Goal: Task Accomplishment & Management: Use online tool/utility

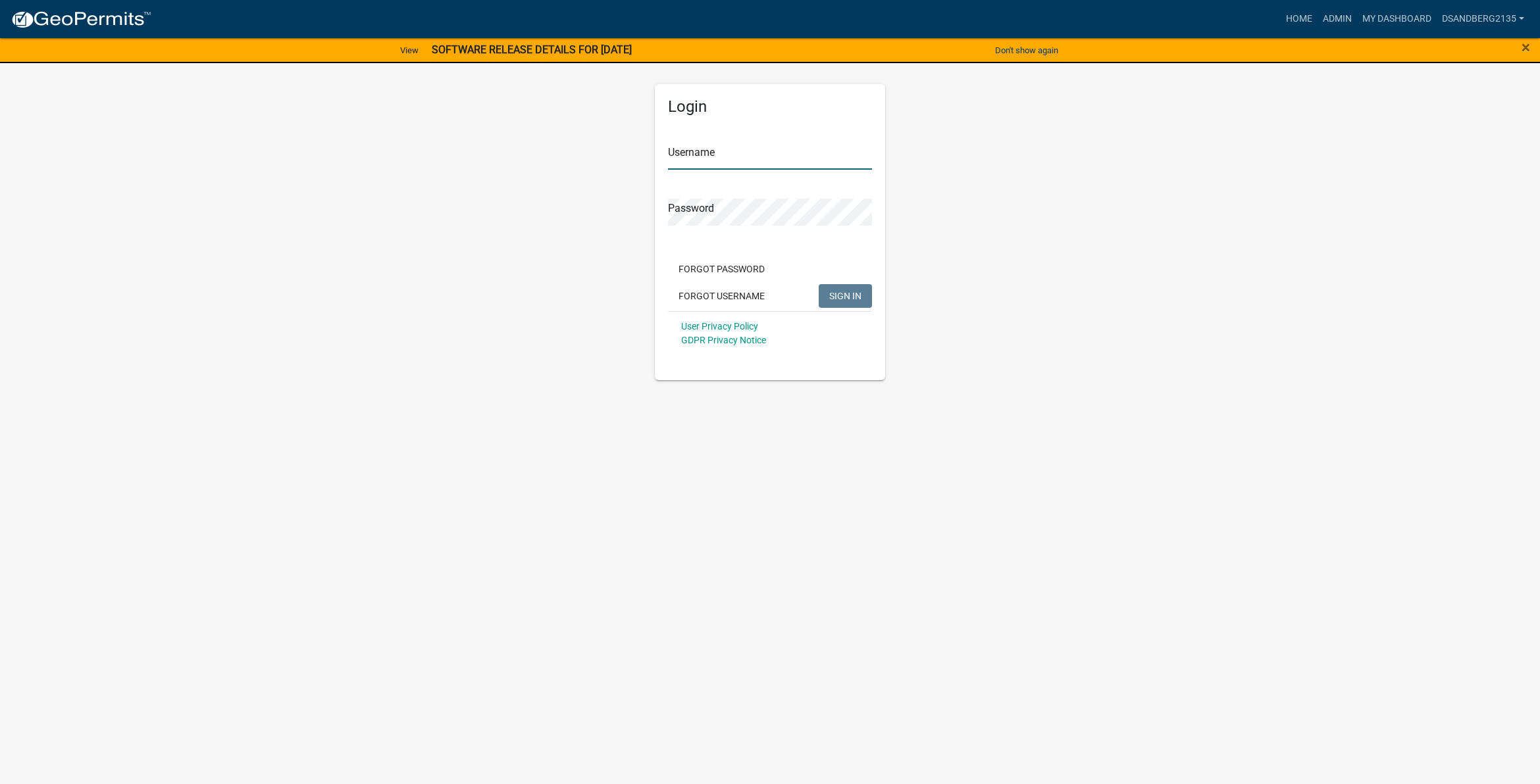
type input "DSandberg2135"
drag, startPoint x: 838, startPoint y: 293, endPoint x: 699, endPoint y: 264, distance: 142.0
click at [835, 287] on button "SIGN IN" at bounding box center [846, 296] width 54 height 24
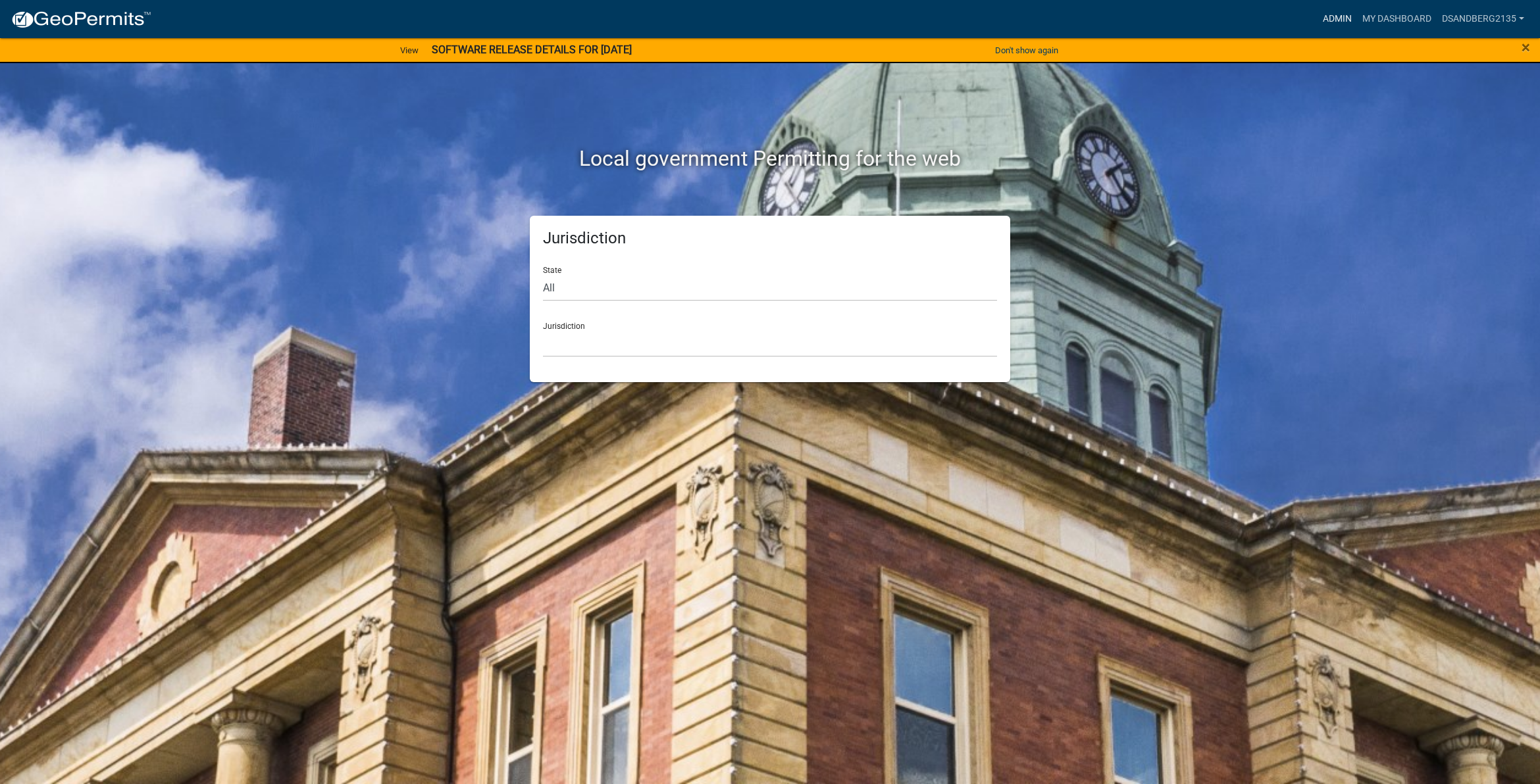
click at [1330, 14] on link "Admin" at bounding box center [1338, 19] width 40 height 25
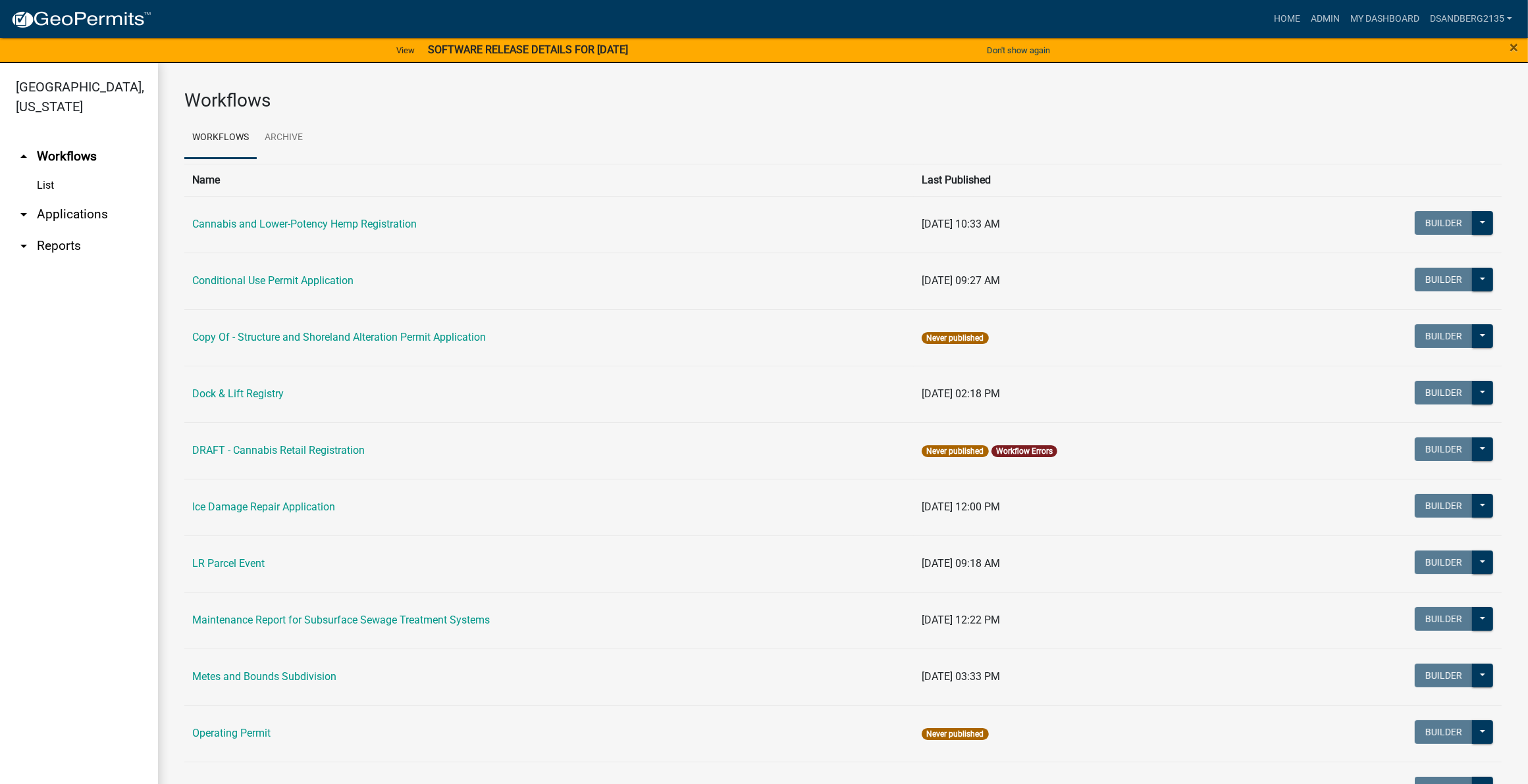
click at [106, 218] on link "arrow_drop_down Applications" at bounding box center [79, 215] width 158 height 32
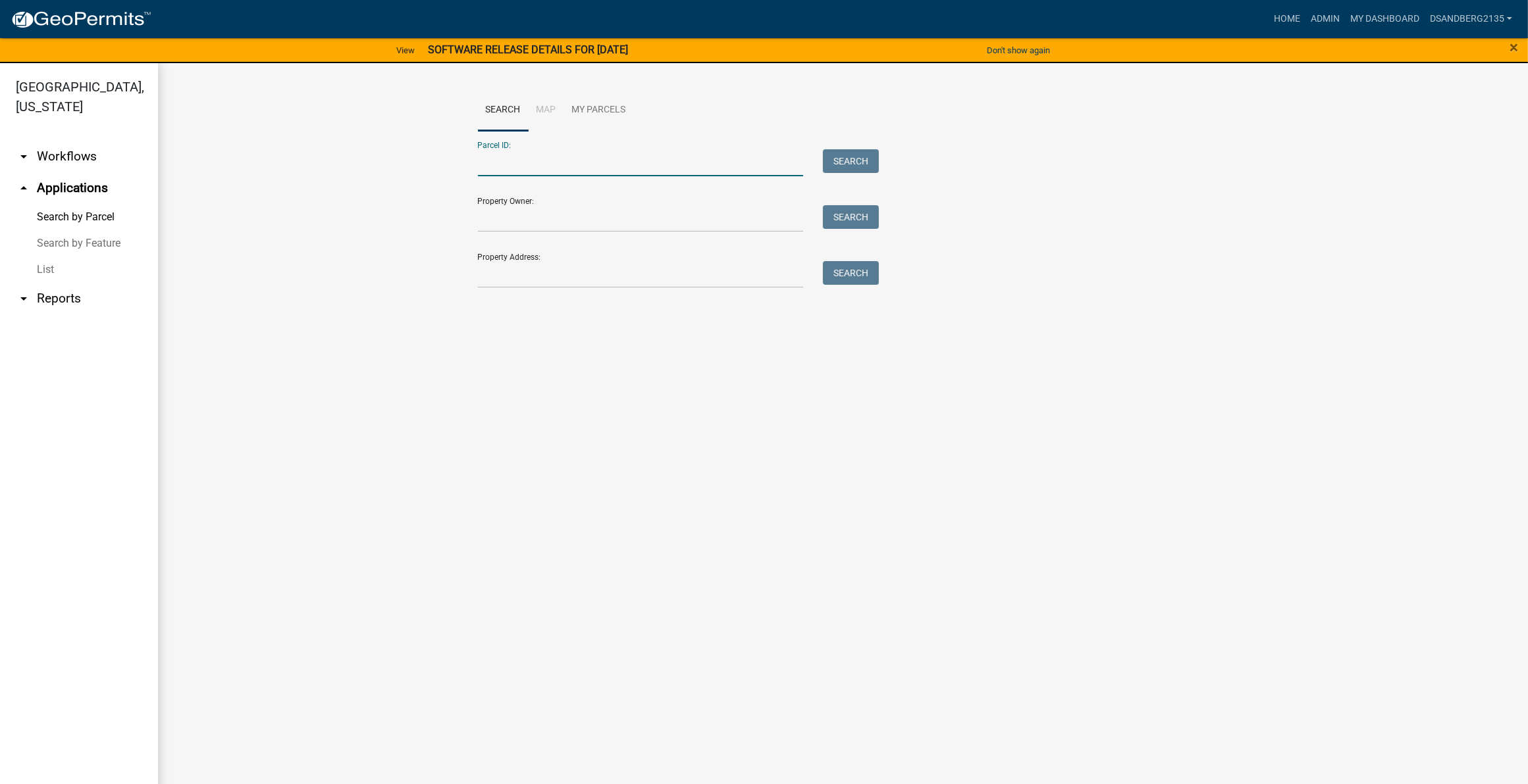
click at [564, 165] on input "Parcel ID:" at bounding box center [641, 162] width 326 height 27
paste input "53000060033001"
type input "53000060033001"
drag, startPoint x: 849, startPoint y: 163, endPoint x: 944, endPoint y: 231, distance: 116.8
click at [850, 163] on button "Search" at bounding box center [851, 161] width 56 height 24
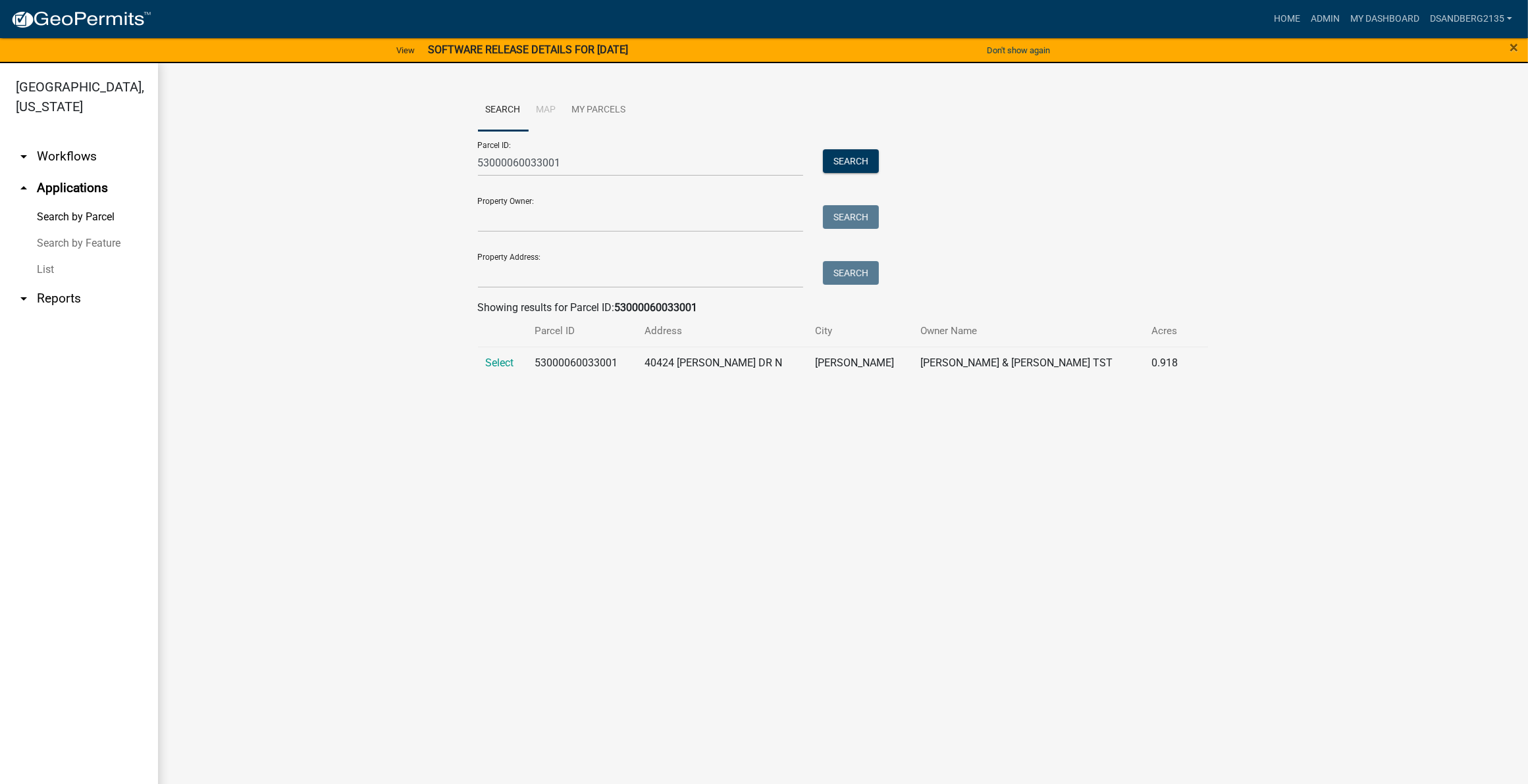
click at [505, 358] on span "Select" at bounding box center [500, 363] width 28 height 13
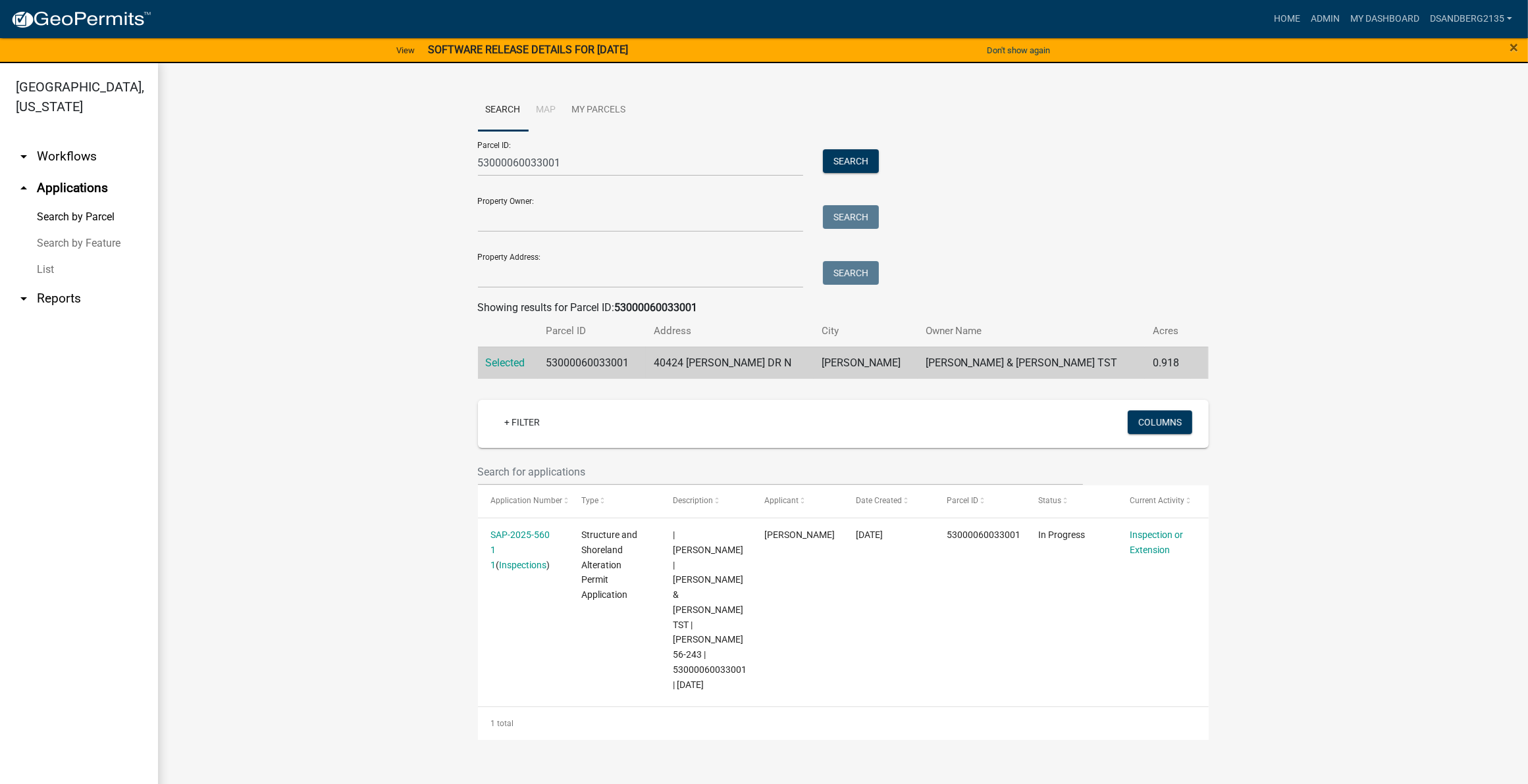
click at [529, 535] on link "SAP-2025-560 1 1" at bounding box center [520, 549] width 60 height 41
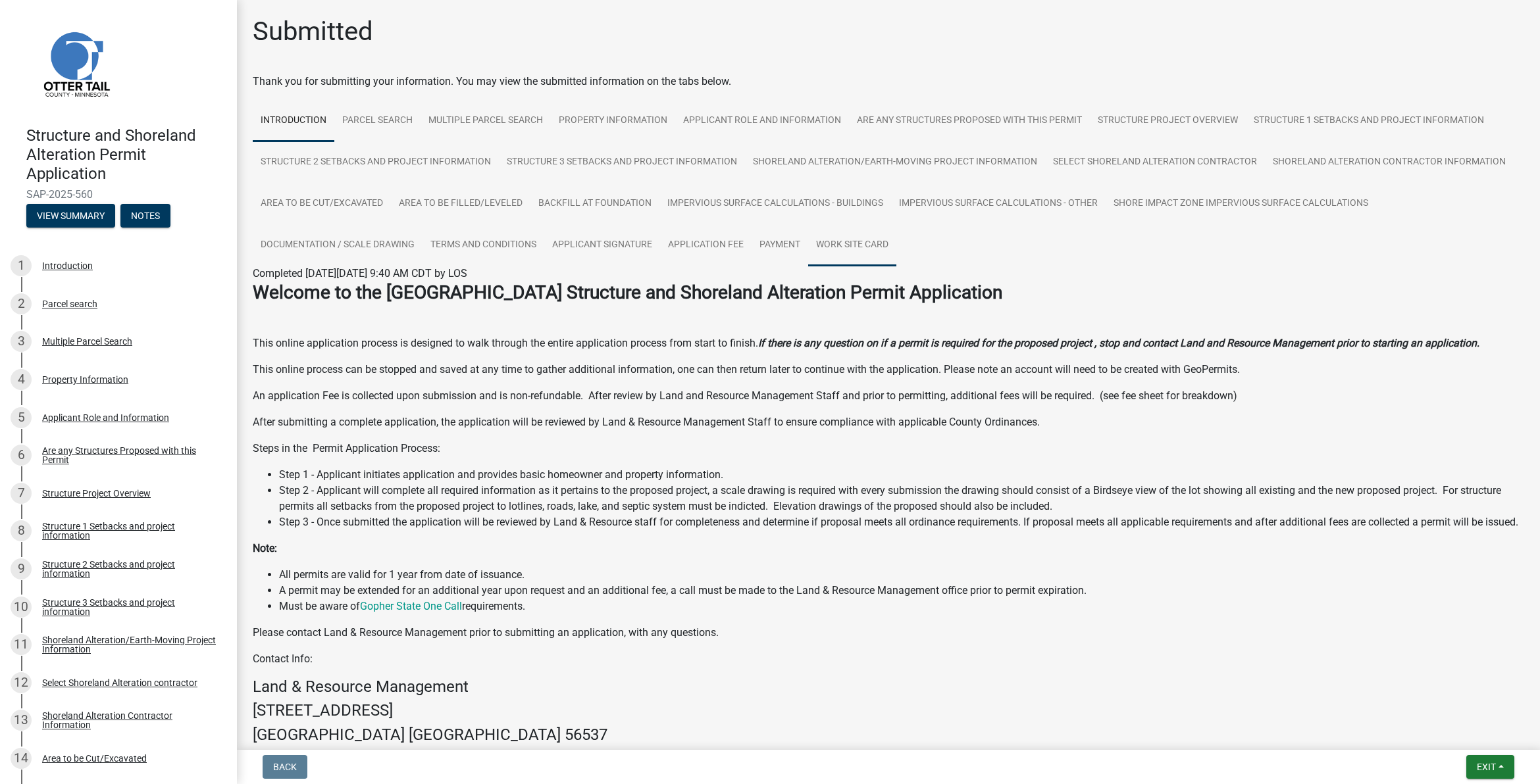
click at [897, 245] on link "Work Site Card" at bounding box center [852, 245] width 88 height 42
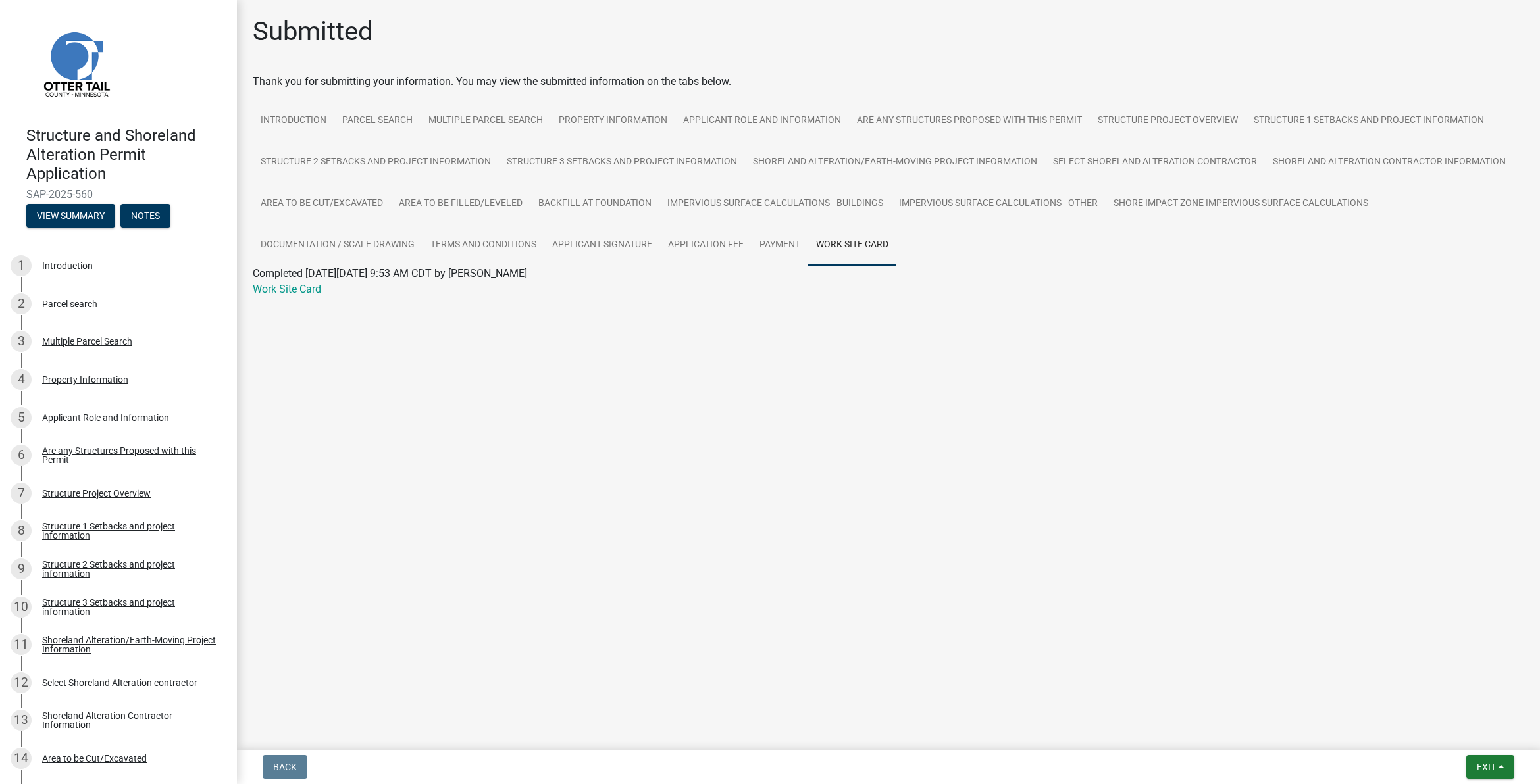
click at [274, 287] on link "Work Site Card" at bounding box center [286, 289] width 69 height 13
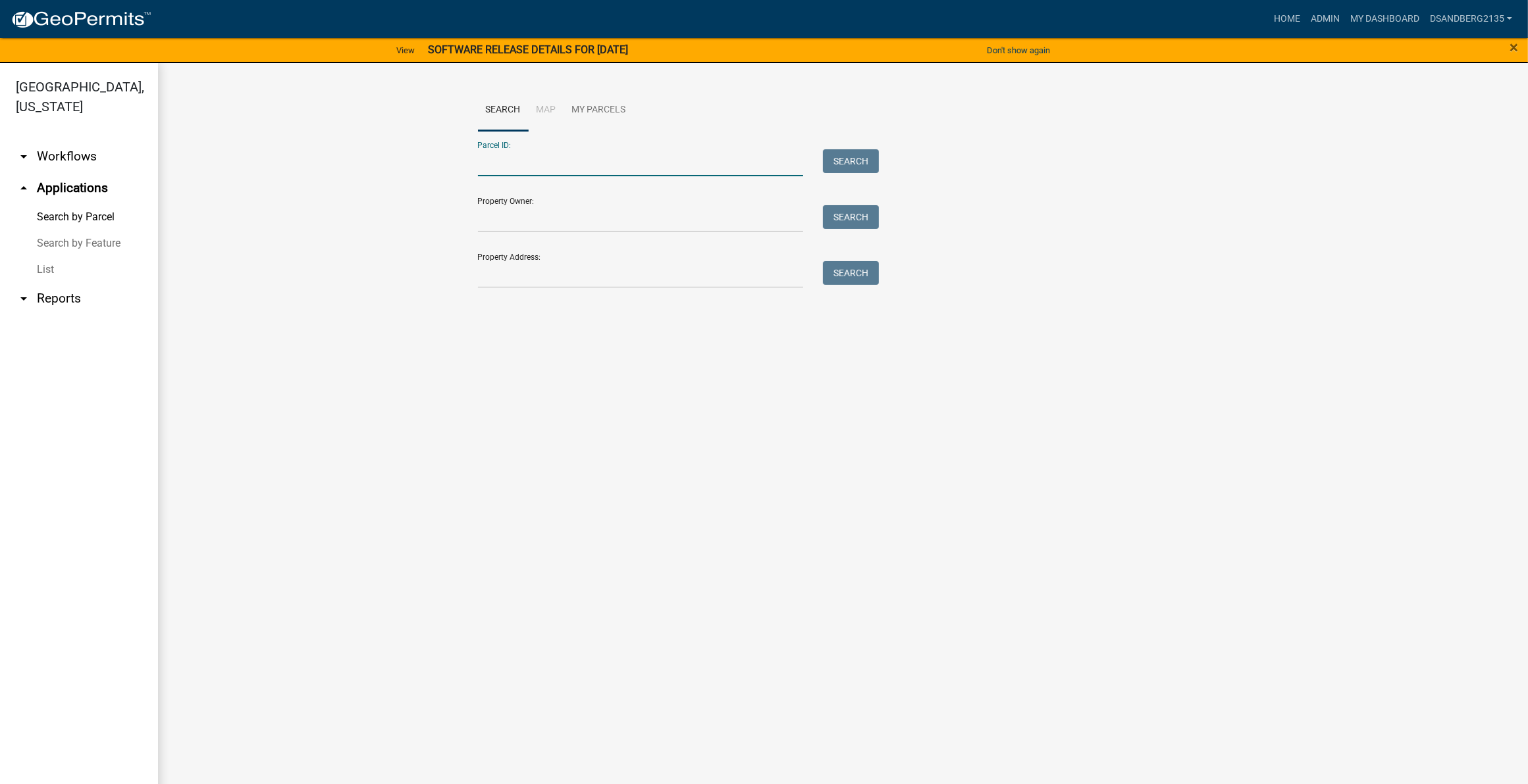
paste input "53000110063002"
type input "53000110063002"
click at [870, 157] on button "Search" at bounding box center [851, 161] width 56 height 24
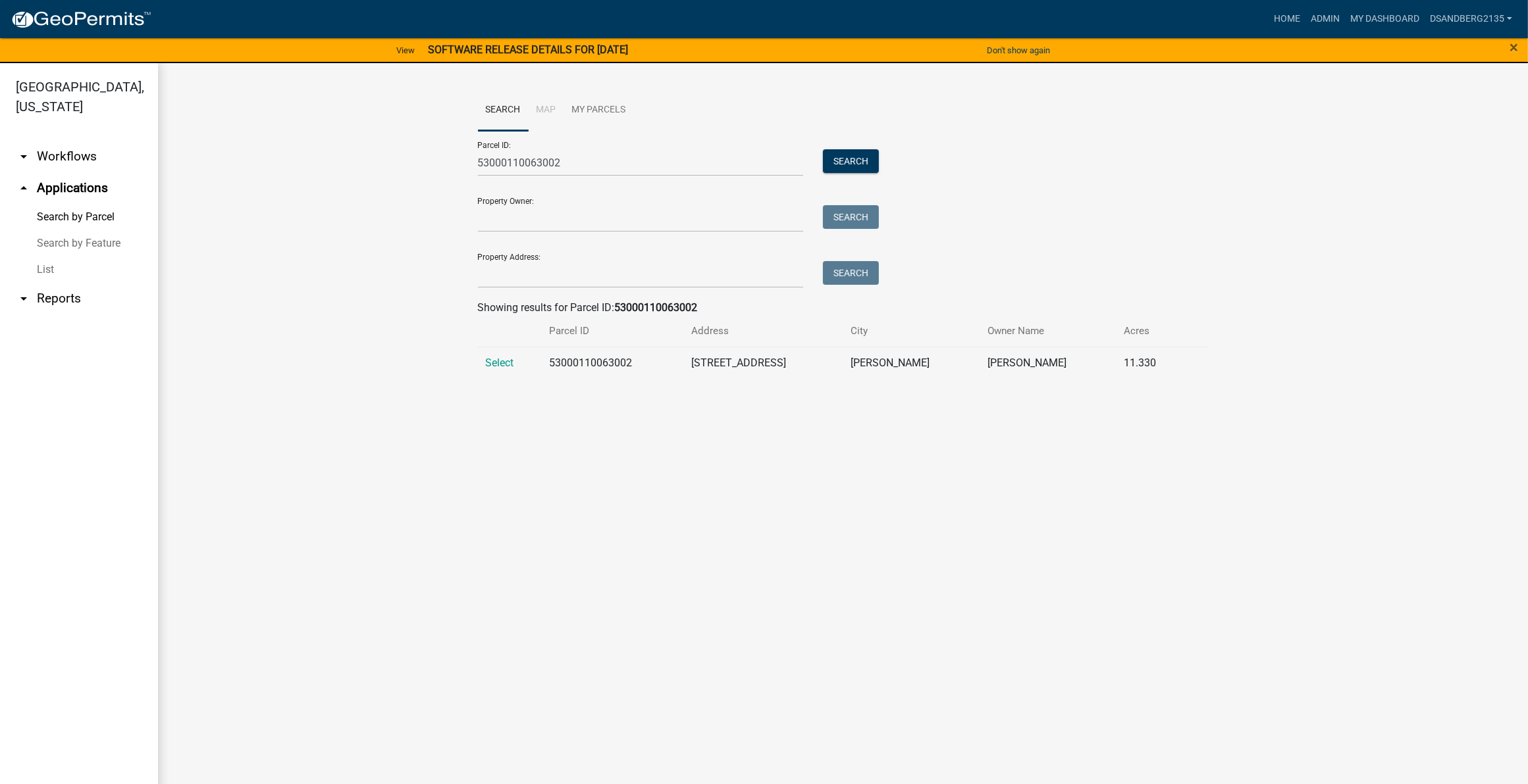
click at [488, 363] on span "Select" at bounding box center [500, 363] width 28 height 13
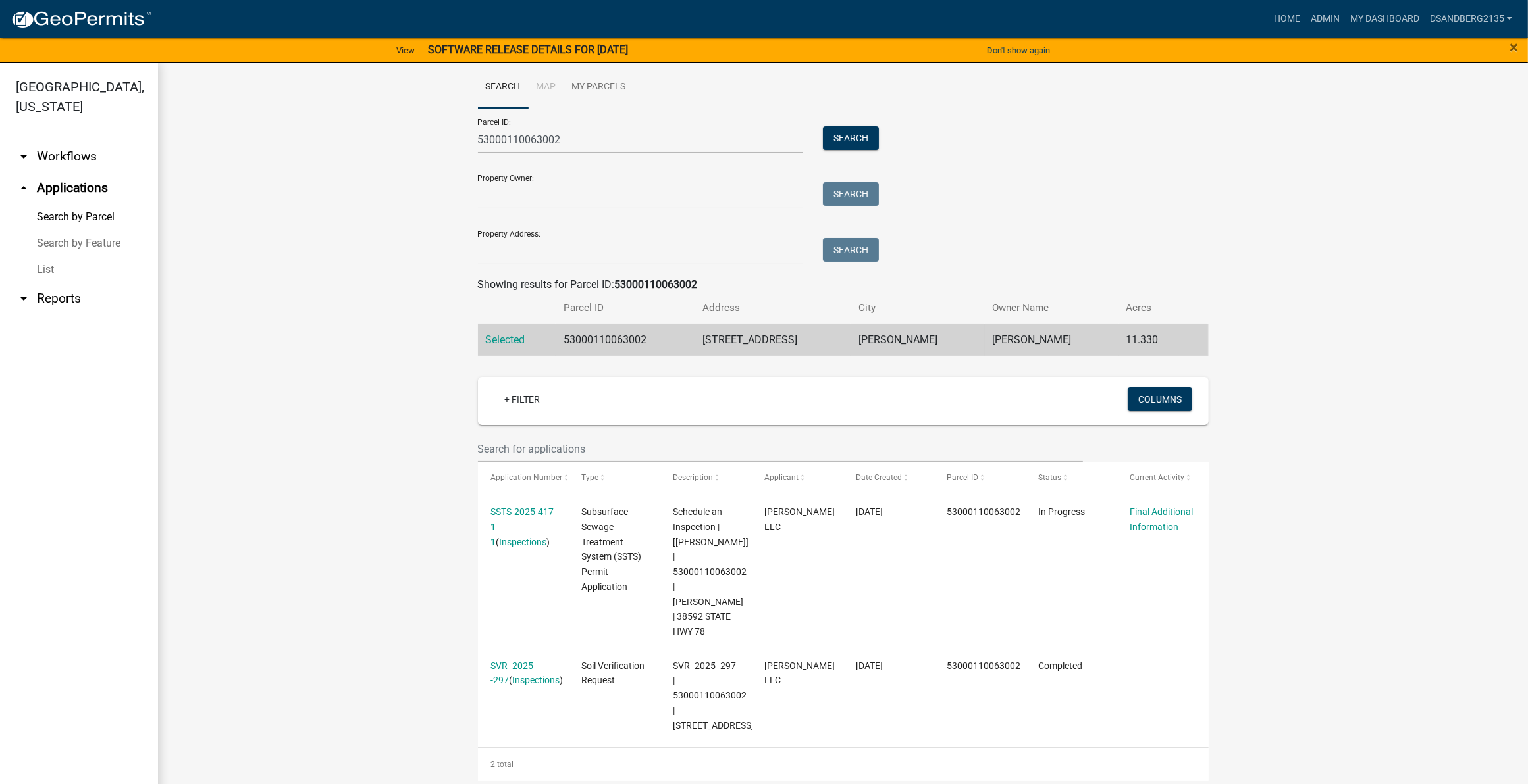
scroll to position [30, 0]
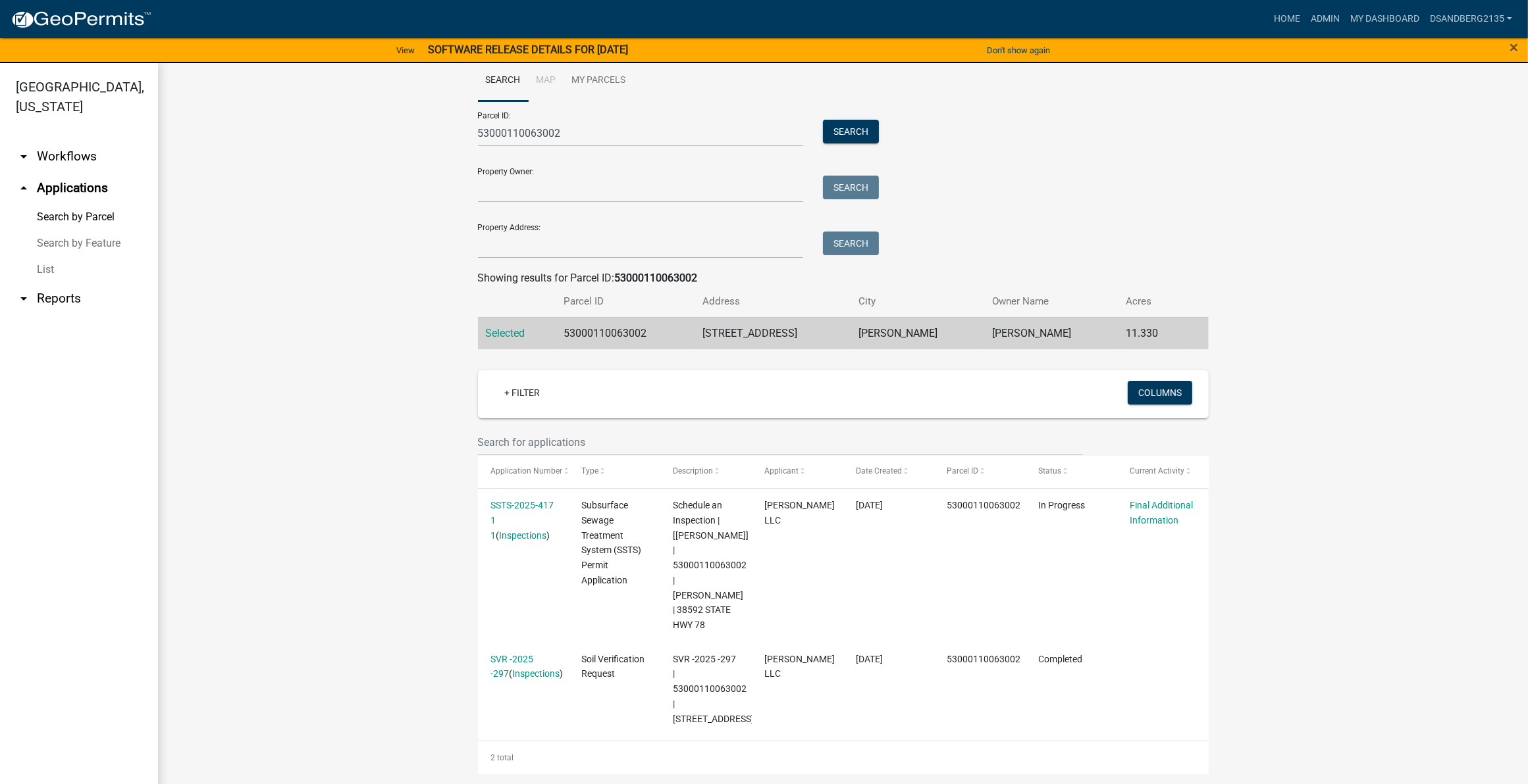
click at [515, 508] on link "SSTS-2025-417 1 1" at bounding box center [522, 520] width 64 height 41
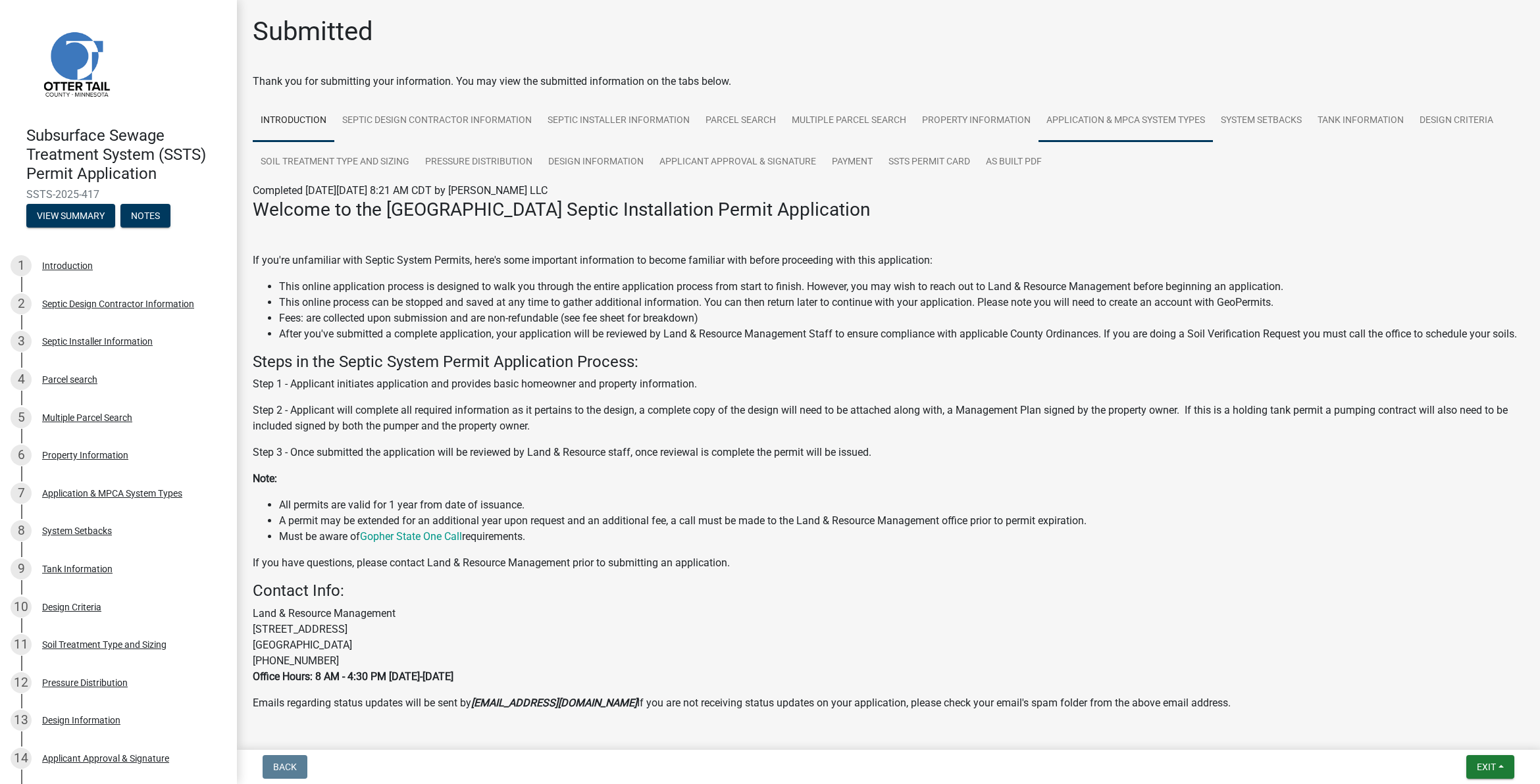
click at [1174, 121] on link "Application & MPCA System Types" at bounding box center [1125, 121] width 174 height 42
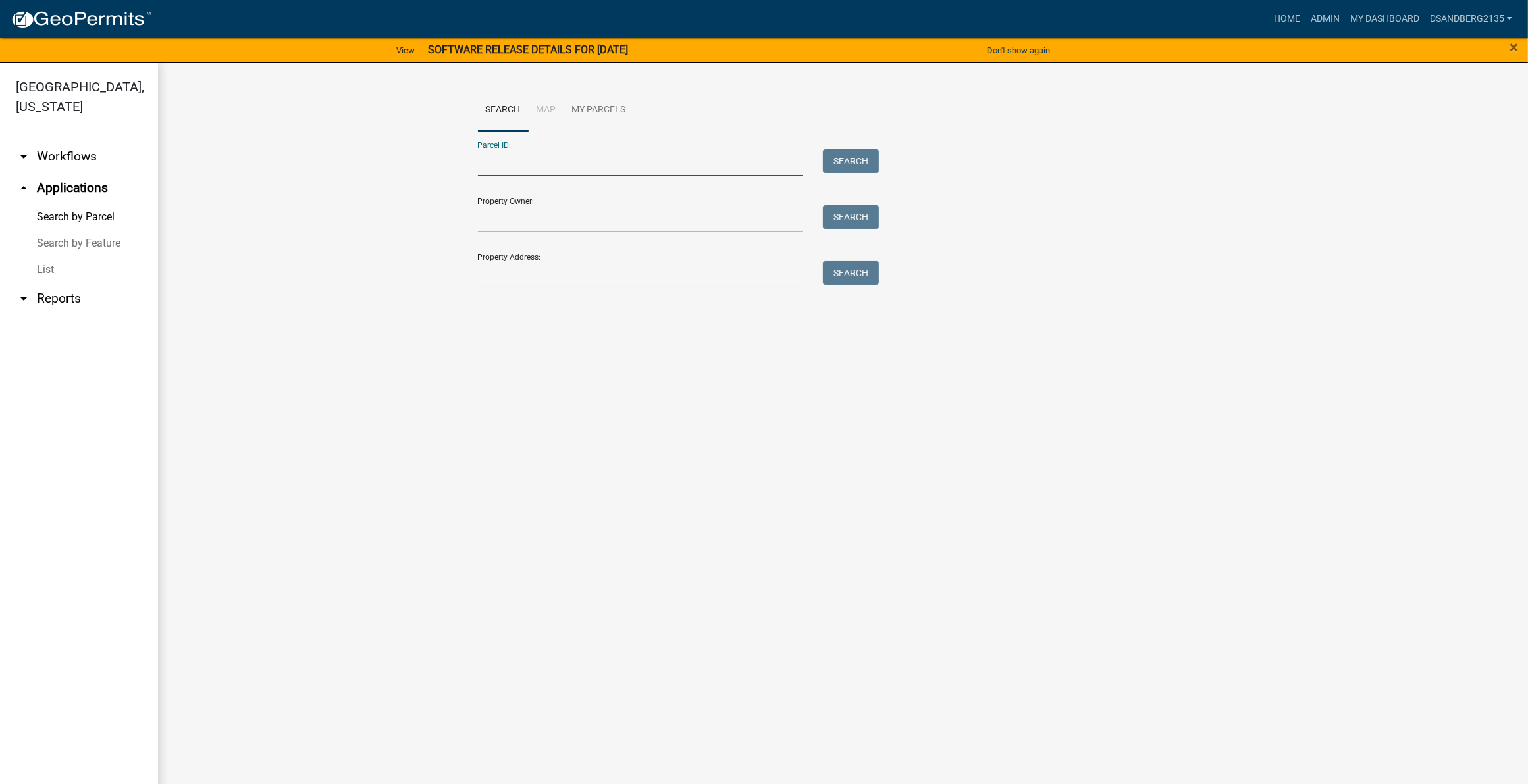
paste input "53000130074002"
type input "53000130074002"
click at [844, 160] on button "Search" at bounding box center [851, 161] width 56 height 24
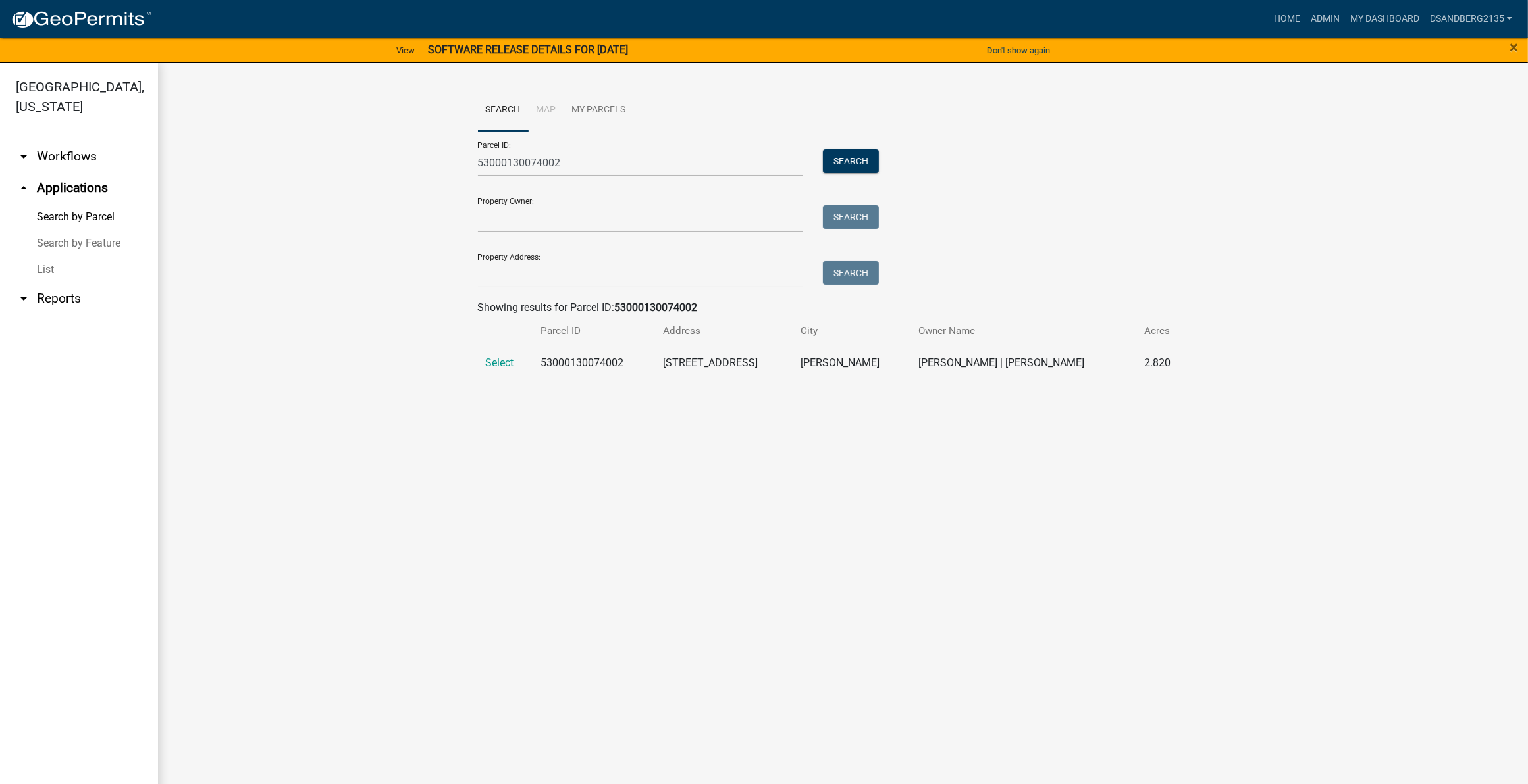
click at [501, 361] on span "Select" at bounding box center [500, 363] width 28 height 13
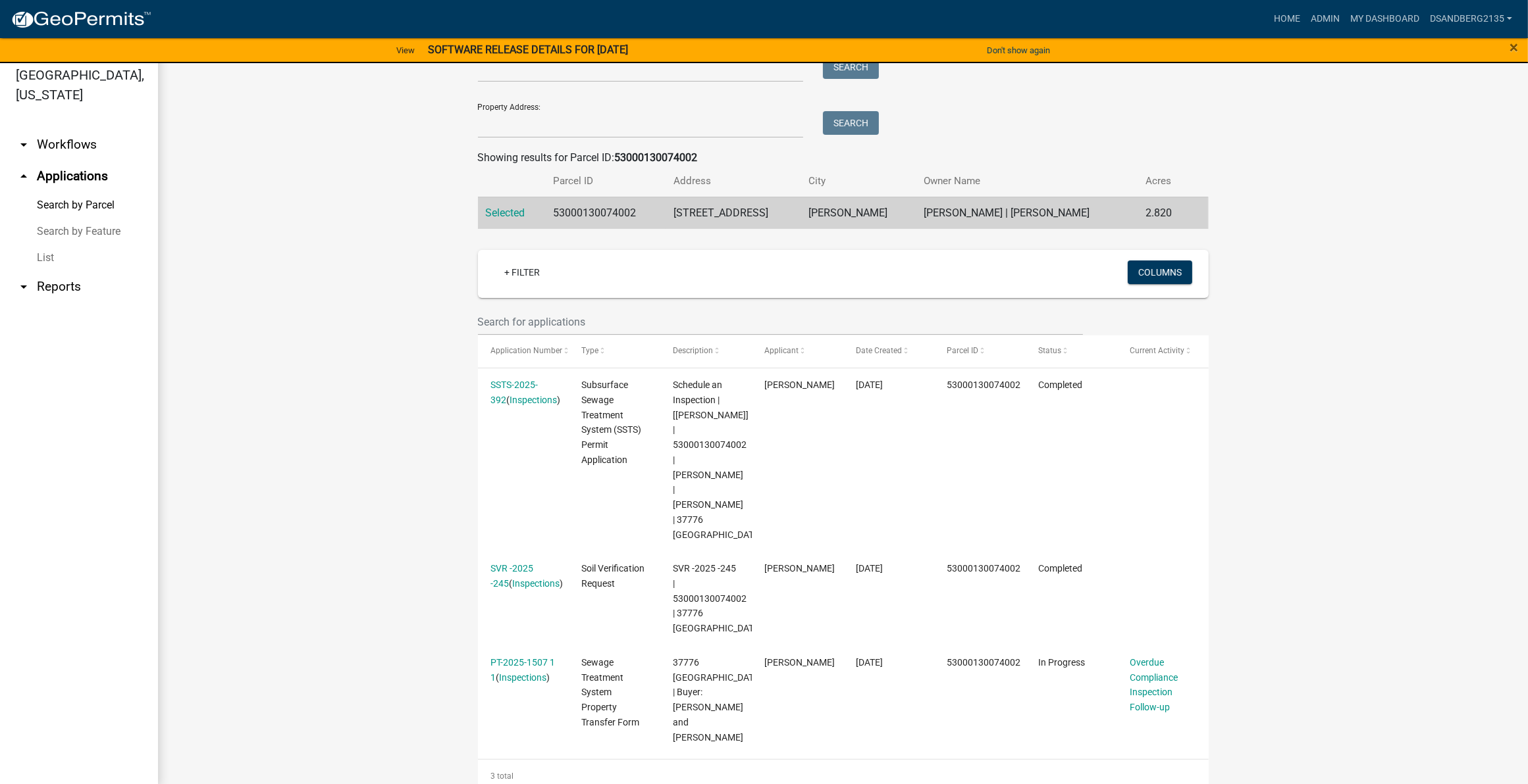
scroll to position [15, 0]
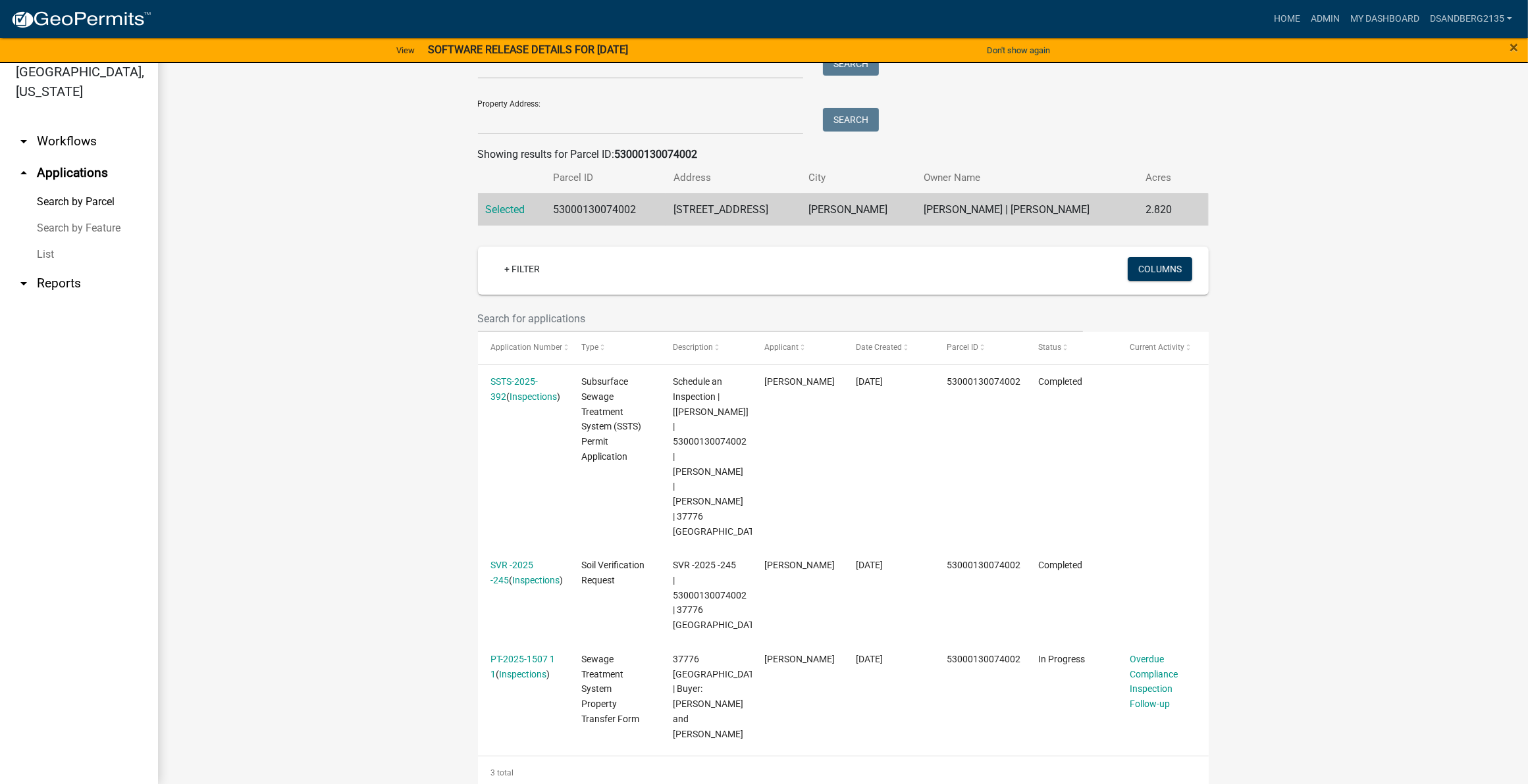
drag, startPoint x: 510, startPoint y: 382, endPoint x: 545, endPoint y: 425, distance: 55.4
click at [510, 381] on link "SSTS-2025-392" at bounding box center [514, 390] width 48 height 26
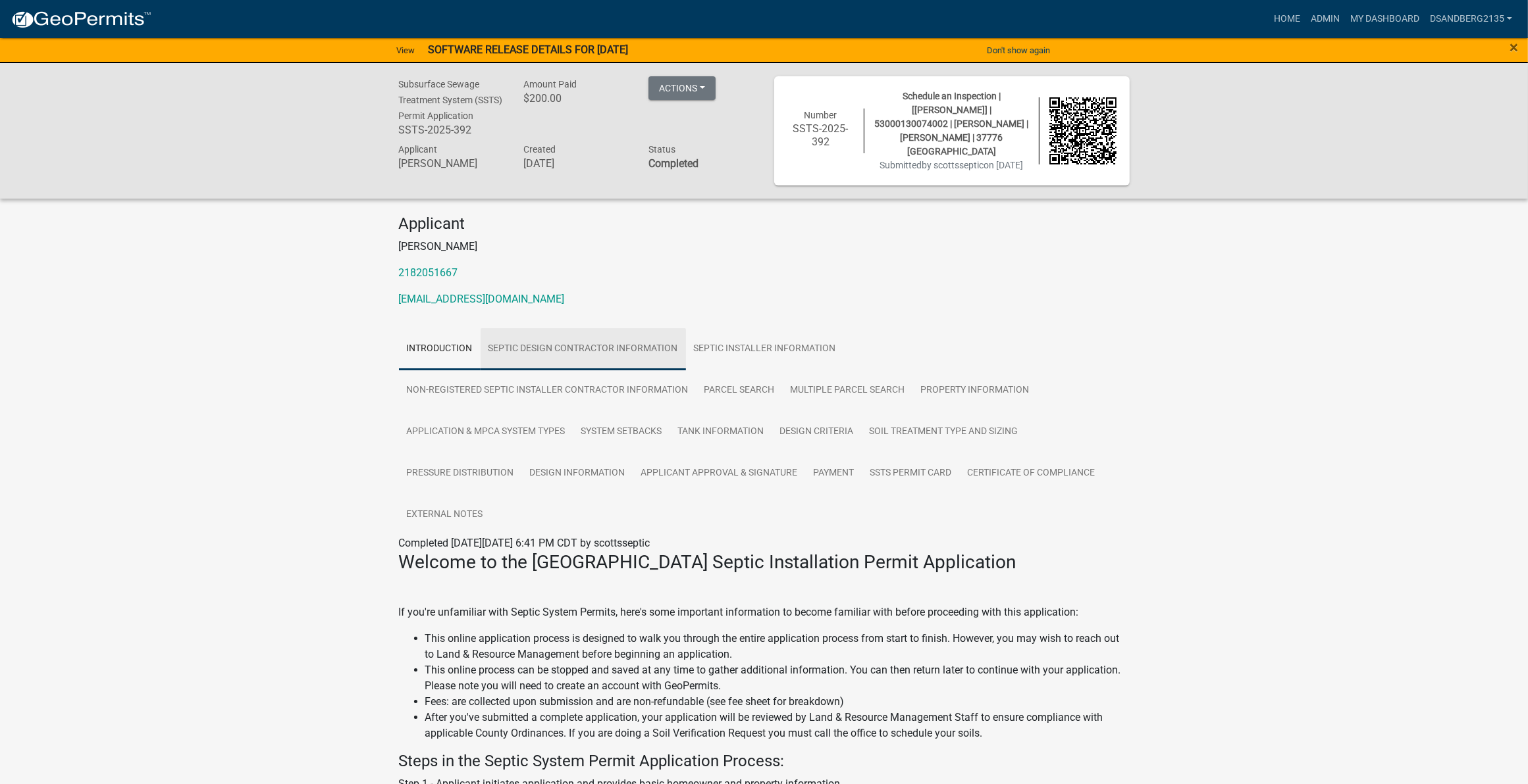
click at [609, 356] on link "Septic Design Contractor Information" at bounding box center [583, 349] width 206 height 42
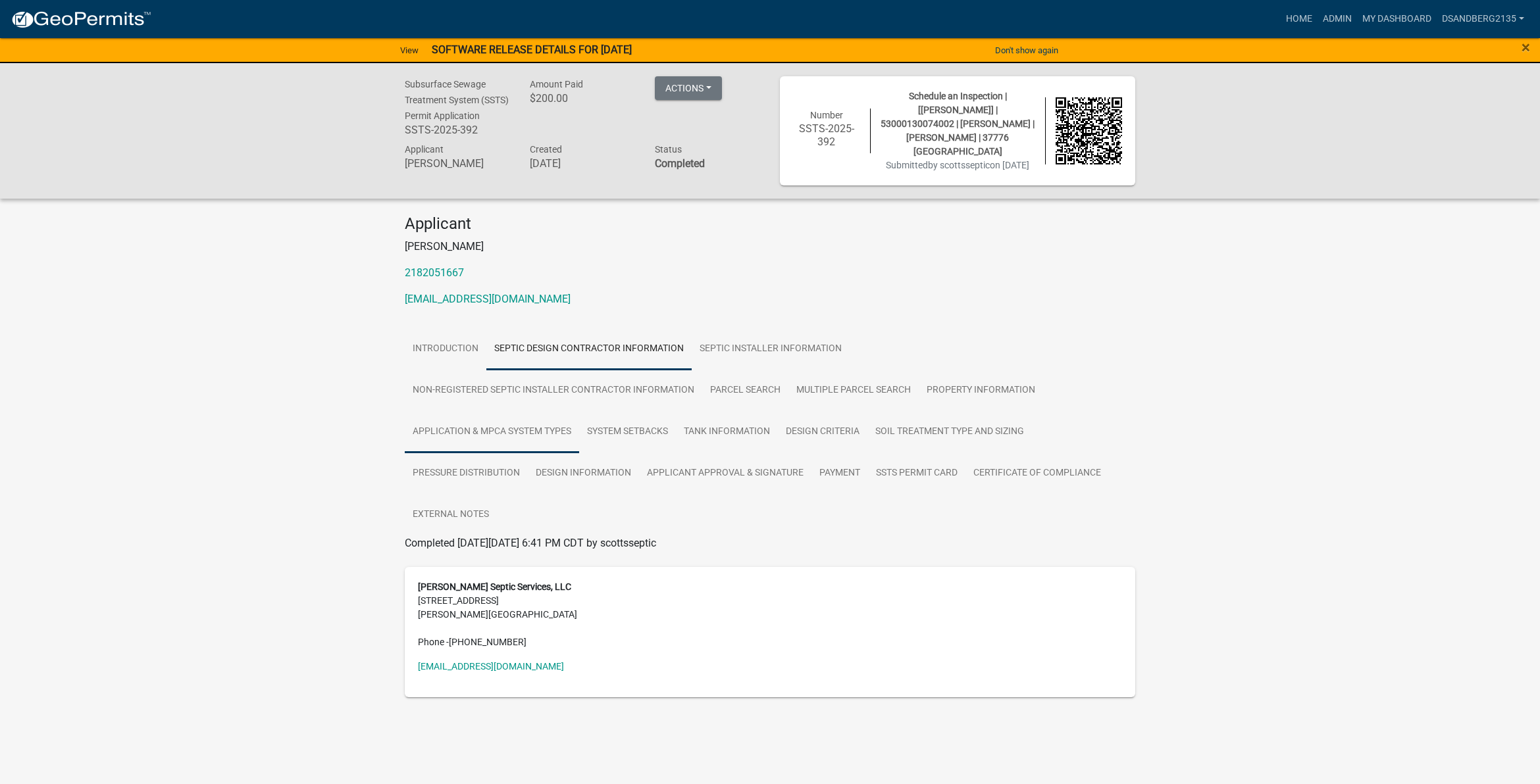
click at [466, 439] on link "Application & MPCA System Types" at bounding box center [491, 432] width 174 height 42
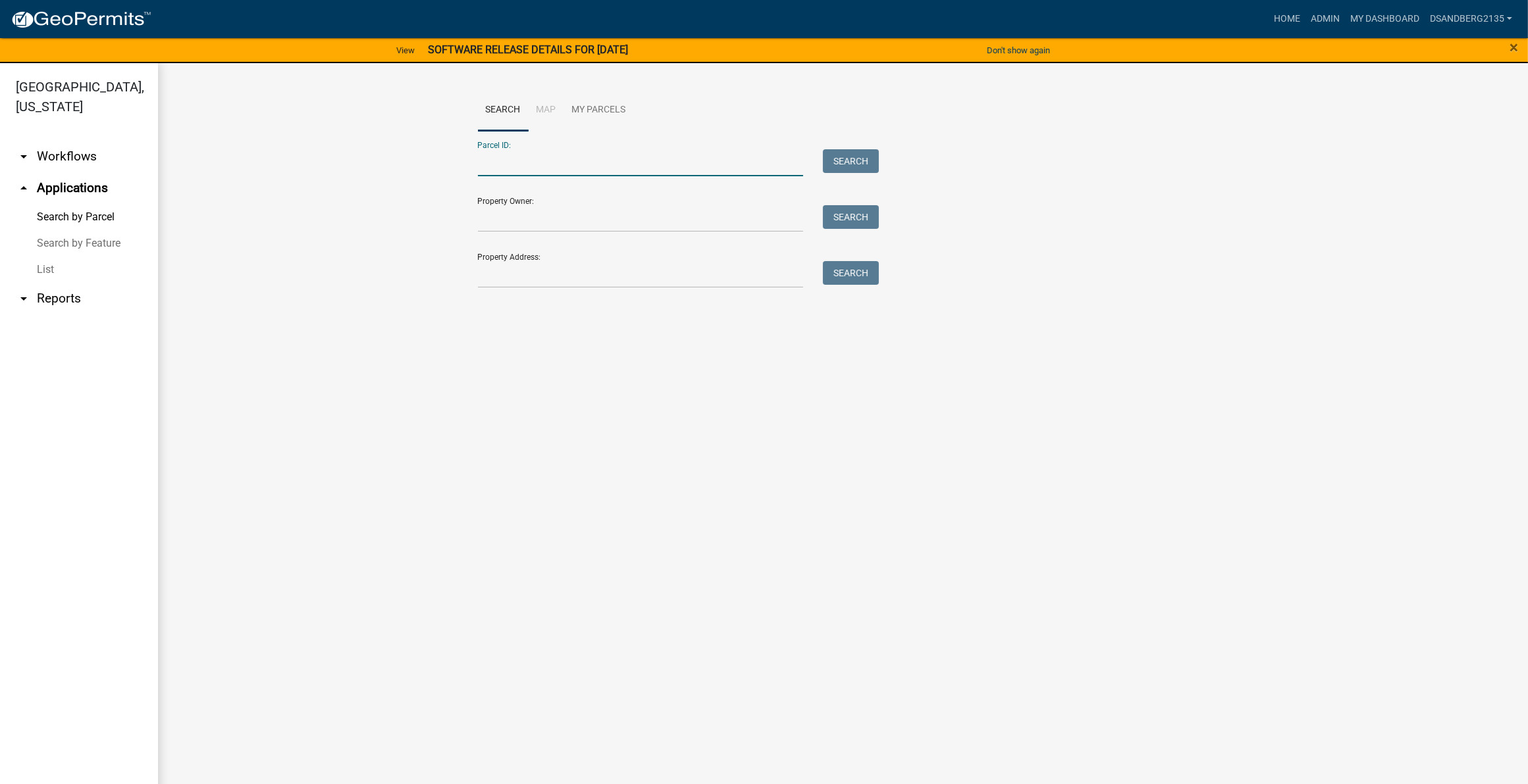
paste input "53000990463000"
type input "53000990463000"
click at [836, 158] on button "Search" at bounding box center [851, 161] width 56 height 24
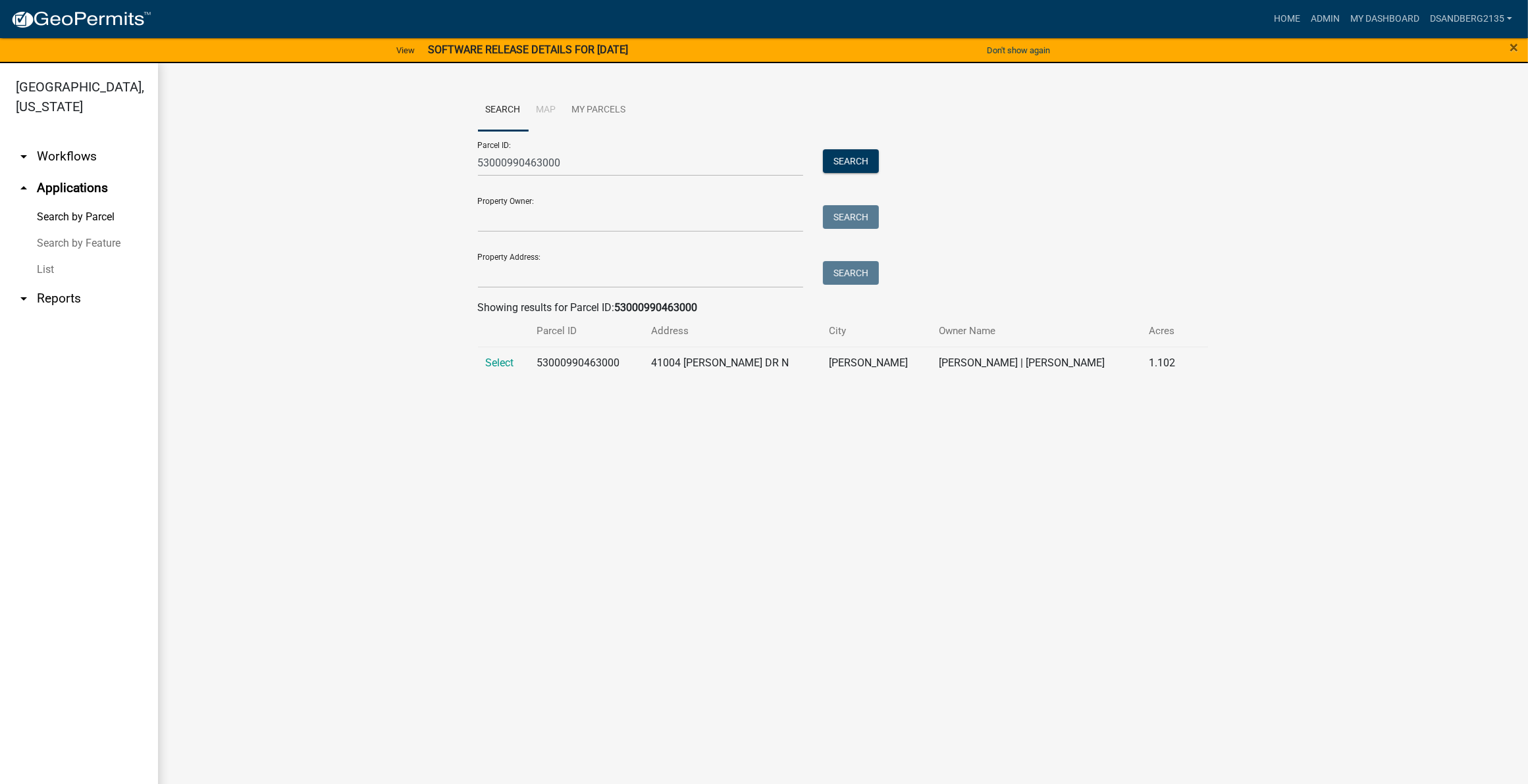
click at [510, 363] on span "Select" at bounding box center [500, 363] width 28 height 13
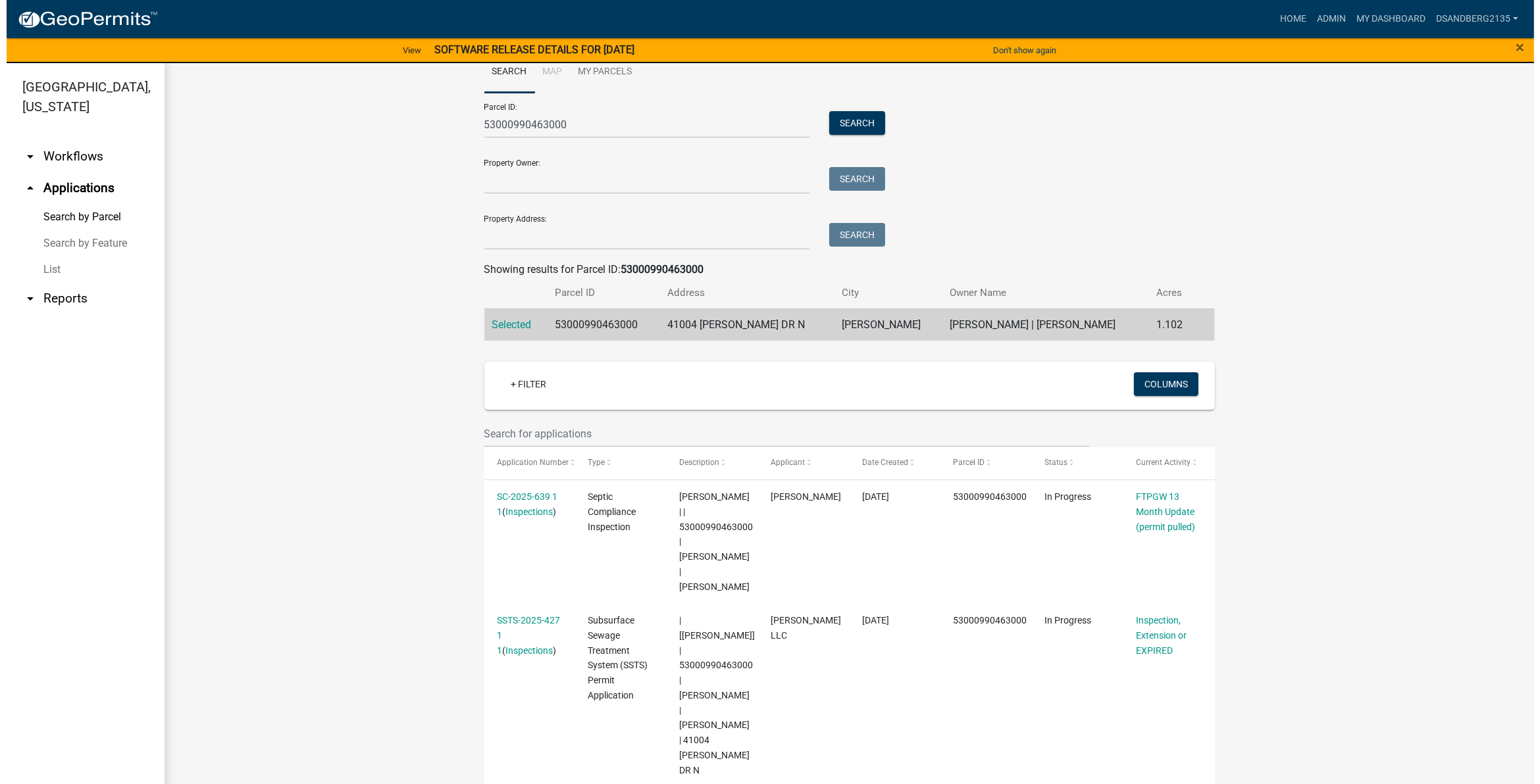
scroll to position [60, 0]
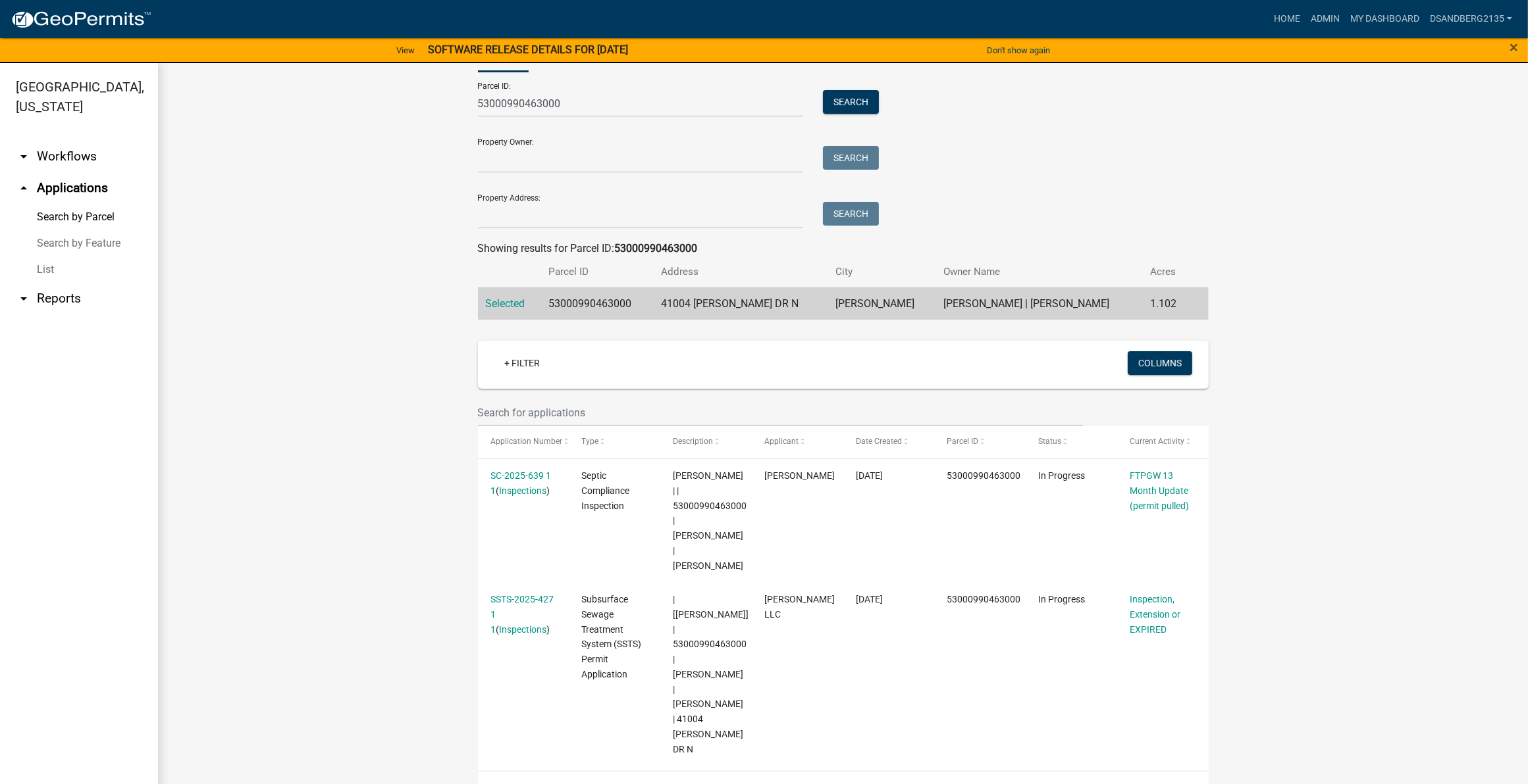
click at [499, 600] on link "SSTS-2025-427 1 1" at bounding box center [522, 614] width 64 height 41
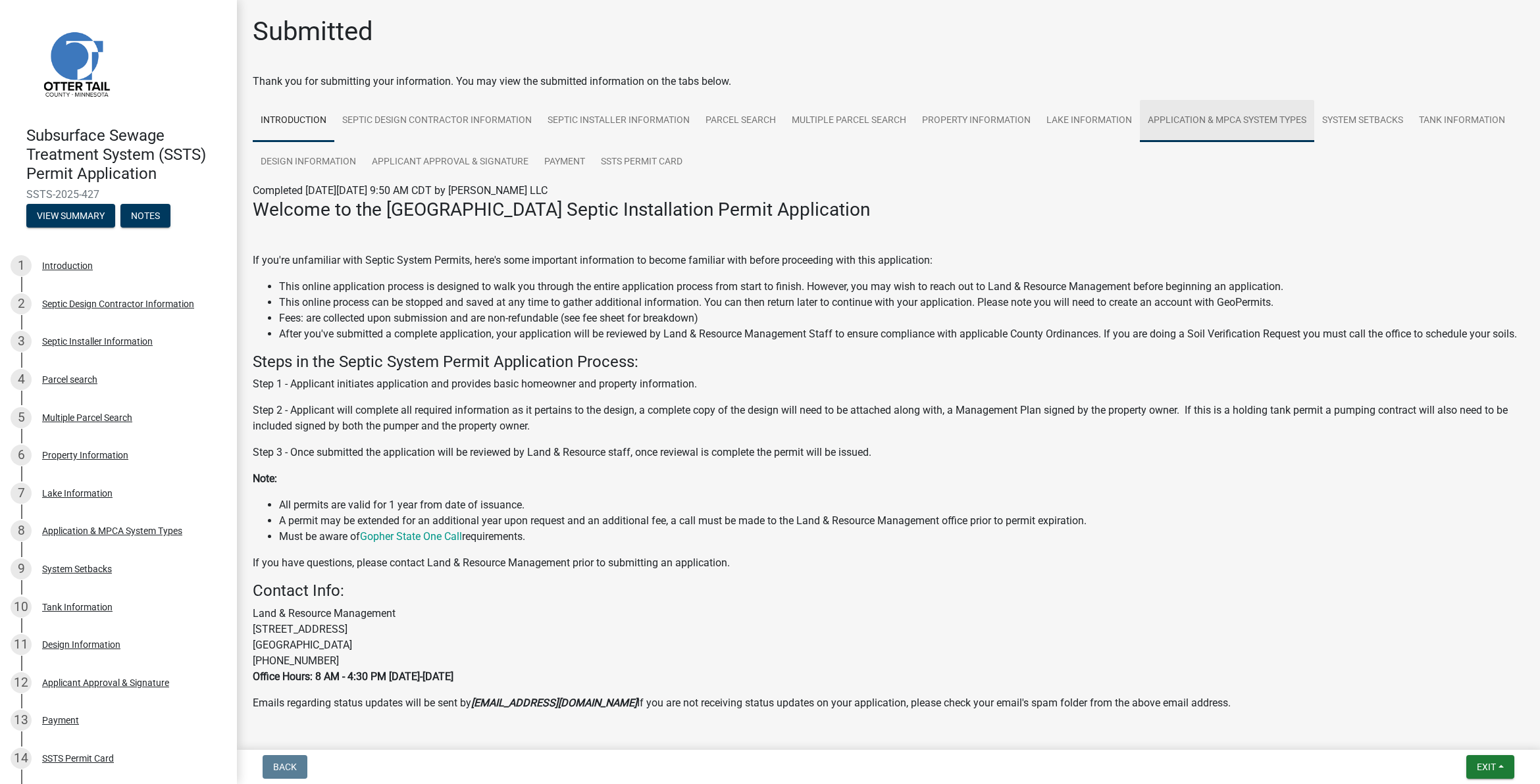
click at [1173, 118] on link "Application & MPCA System Types" at bounding box center [1227, 121] width 174 height 42
